Goal: Information Seeking & Learning: Learn about a topic

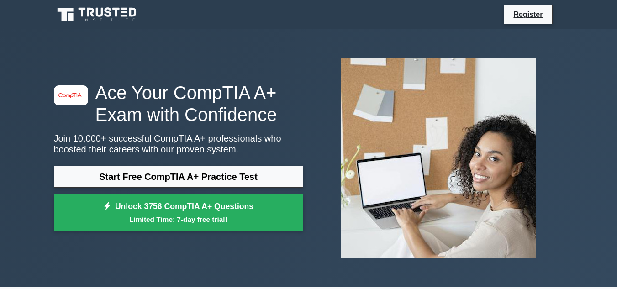
click at [138, 180] on link "Start Free CompTIA A+ Practice Test" at bounding box center [178, 177] width 249 height 22
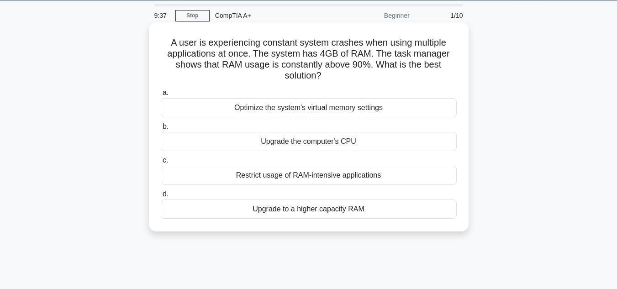
scroll to position [28, 0]
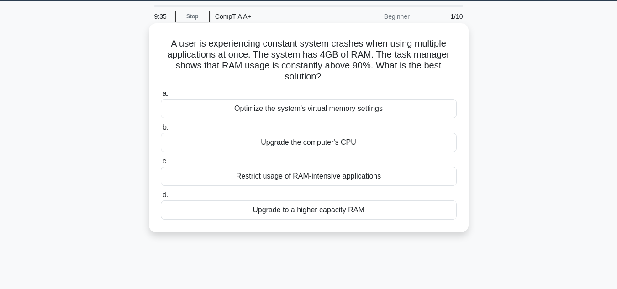
click at [285, 146] on div "Upgrade the computer's CPU" at bounding box center [309, 142] width 296 height 19
click at [161, 131] on input "b. Upgrade the computer's CPU" at bounding box center [161, 128] width 0 height 6
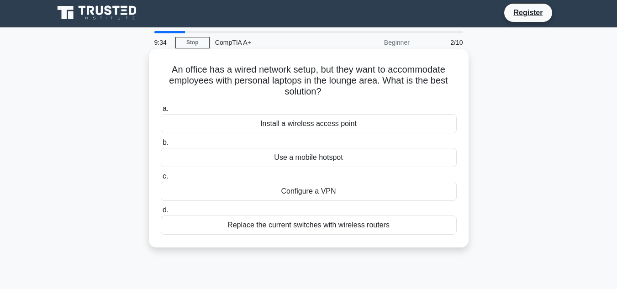
scroll to position [0, 0]
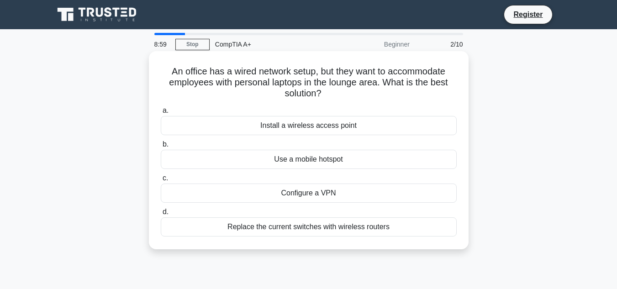
click at [388, 130] on div "Install a wireless access point" at bounding box center [309, 125] width 296 height 19
click at [161, 114] on input "a. Install a wireless access point" at bounding box center [161, 111] width 0 height 6
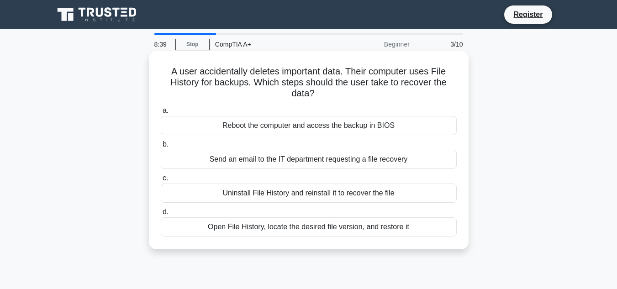
click at [263, 229] on div "Open File History, locate the desired file version, and restore it" at bounding box center [309, 226] width 296 height 19
click at [161, 215] on input "d. Open File History, locate the desired file version, and restore it" at bounding box center [161, 212] width 0 height 6
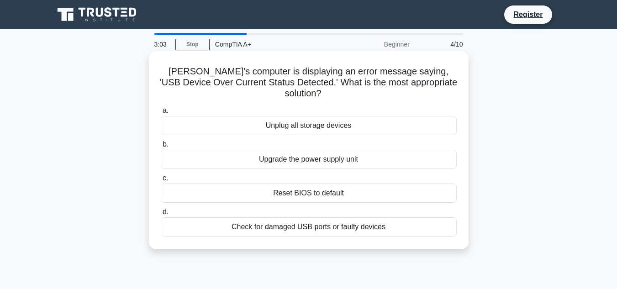
click at [360, 116] on div "Unplug all storage devices" at bounding box center [309, 125] width 296 height 19
click at [161, 114] on input "a. Unplug all storage devices" at bounding box center [161, 111] width 0 height 6
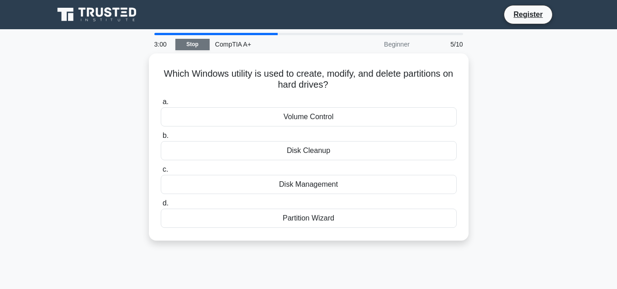
click at [207, 40] on link "Stop" at bounding box center [192, 44] width 34 height 11
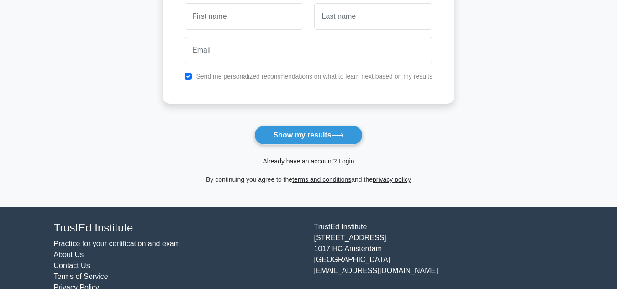
scroll to position [170, 0]
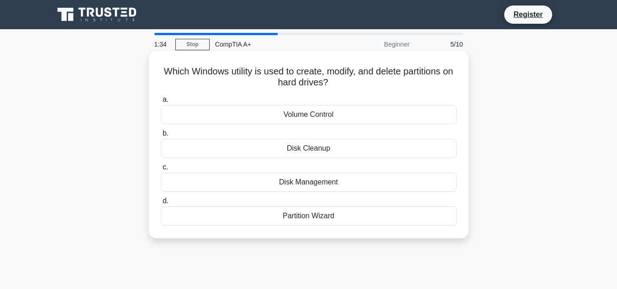
click at [330, 212] on div "Partition Wizard" at bounding box center [309, 216] width 296 height 19
click at [161, 204] on input "d. Partition Wizard" at bounding box center [161, 201] width 0 height 6
